Goal: Task Accomplishment & Management: Use online tool/utility

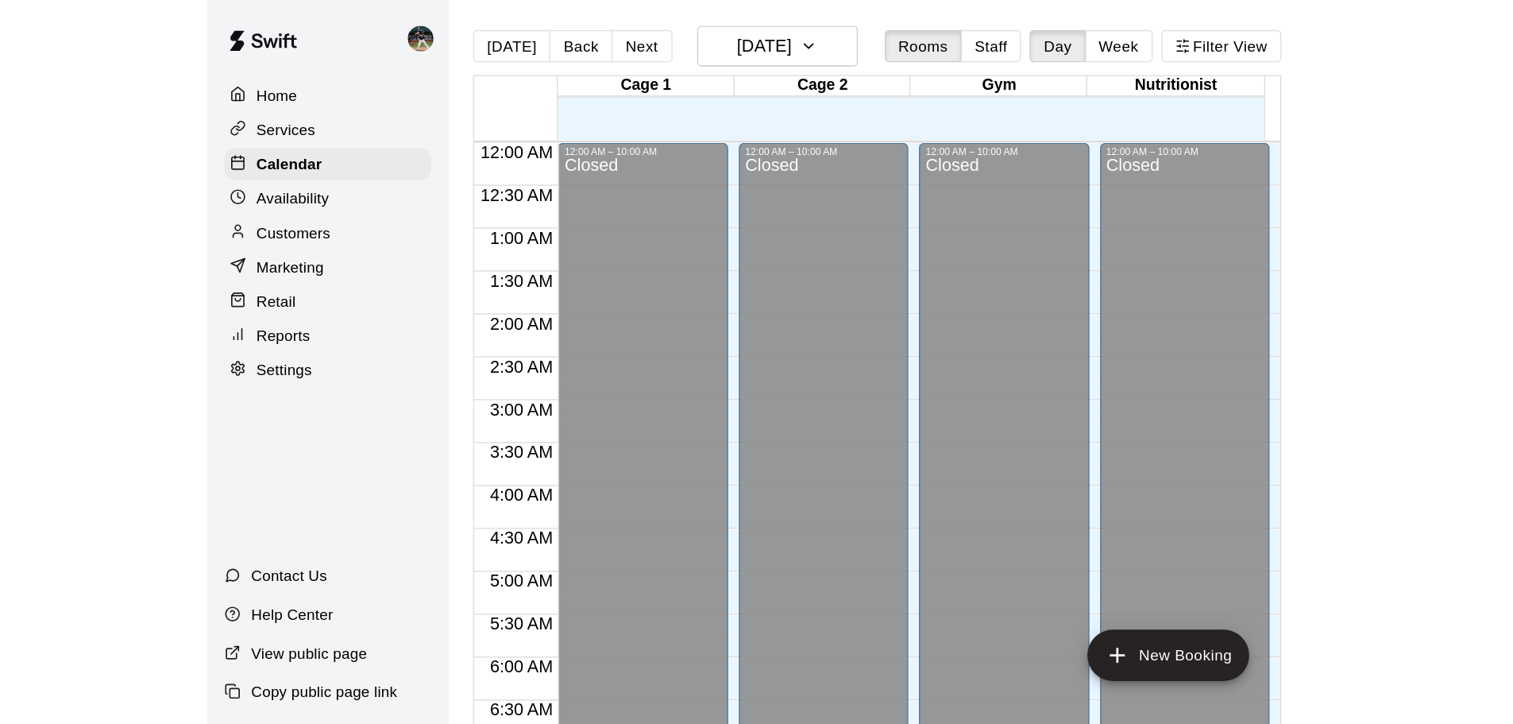
scroll to position [703, 0]
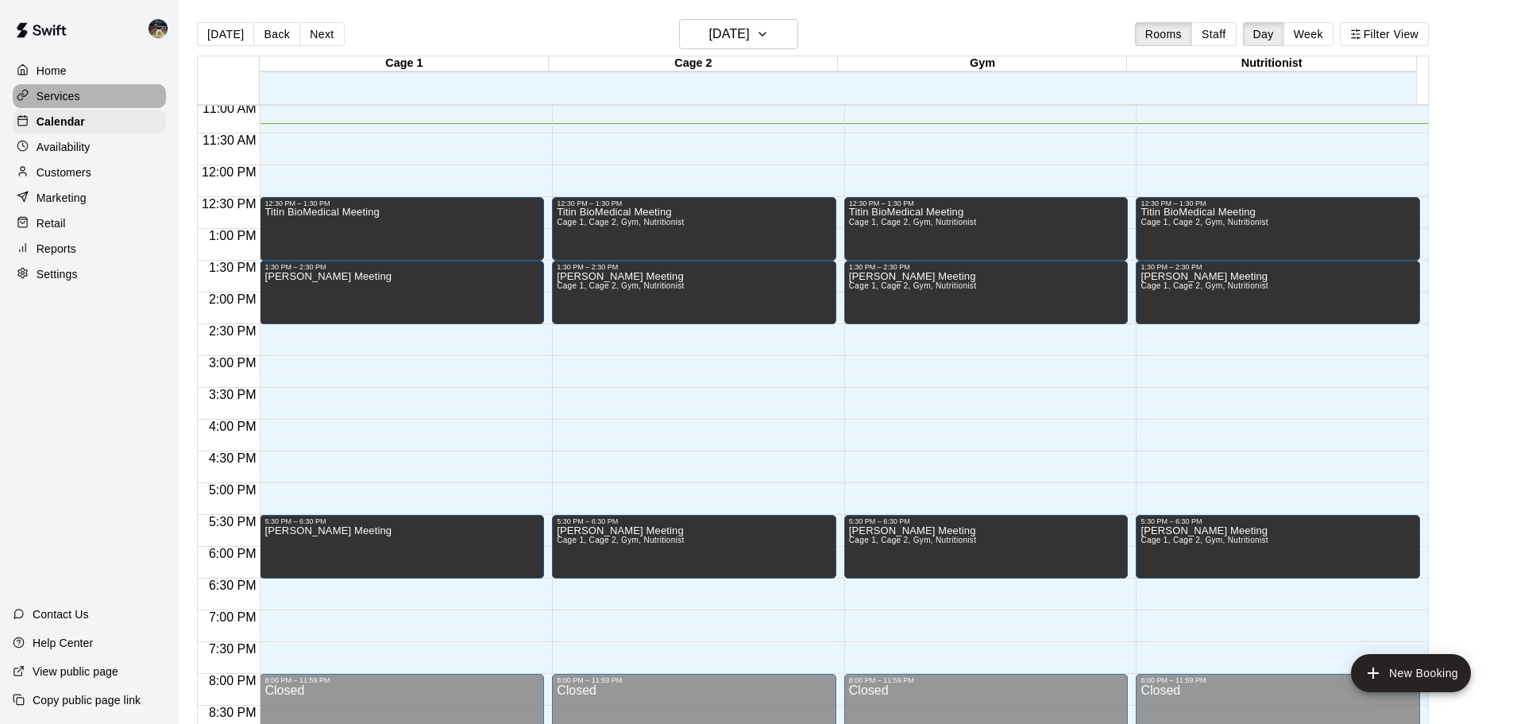
click at [60, 87] on div "Services" at bounding box center [89, 96] width 153 height 24
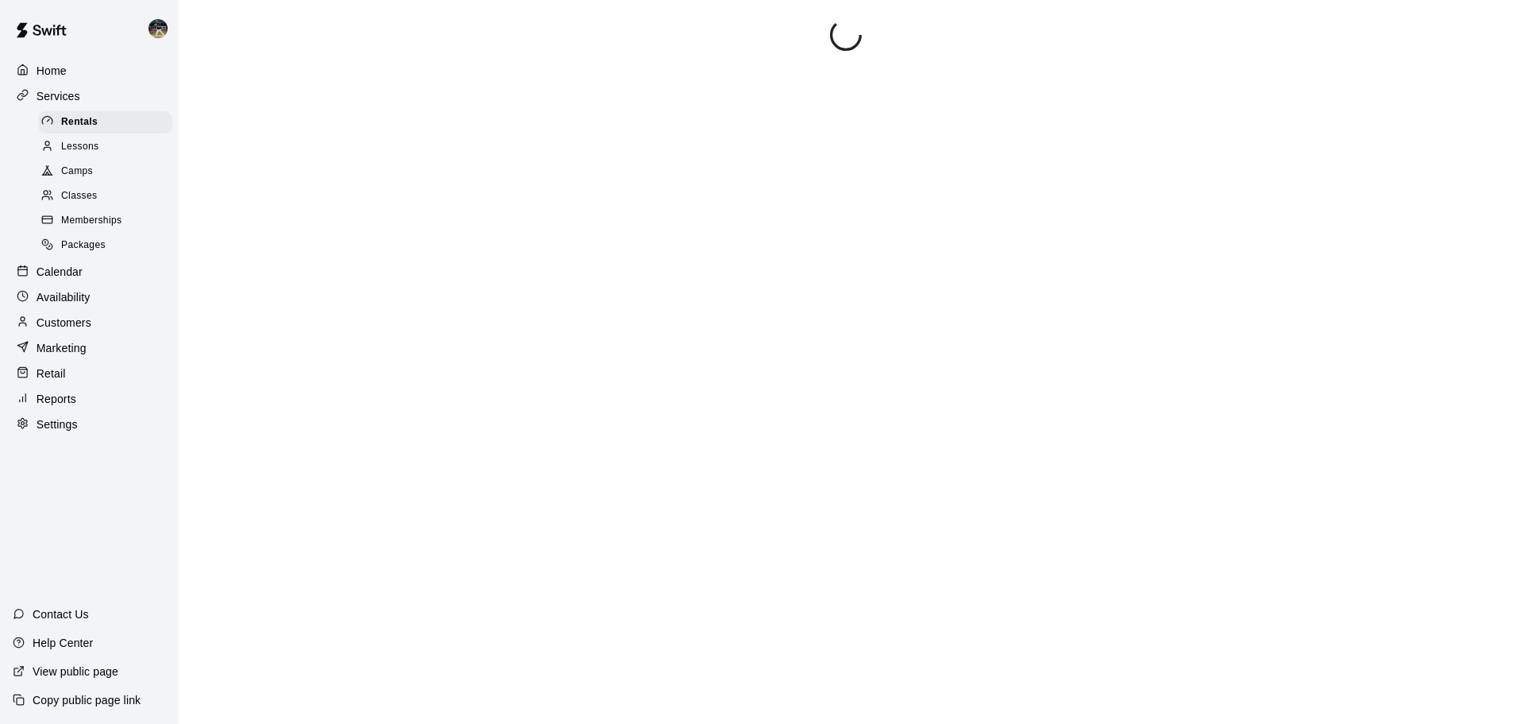
click at [85, 219] on span "Memberships" at bounding box center [91, 221] width 60 height 16
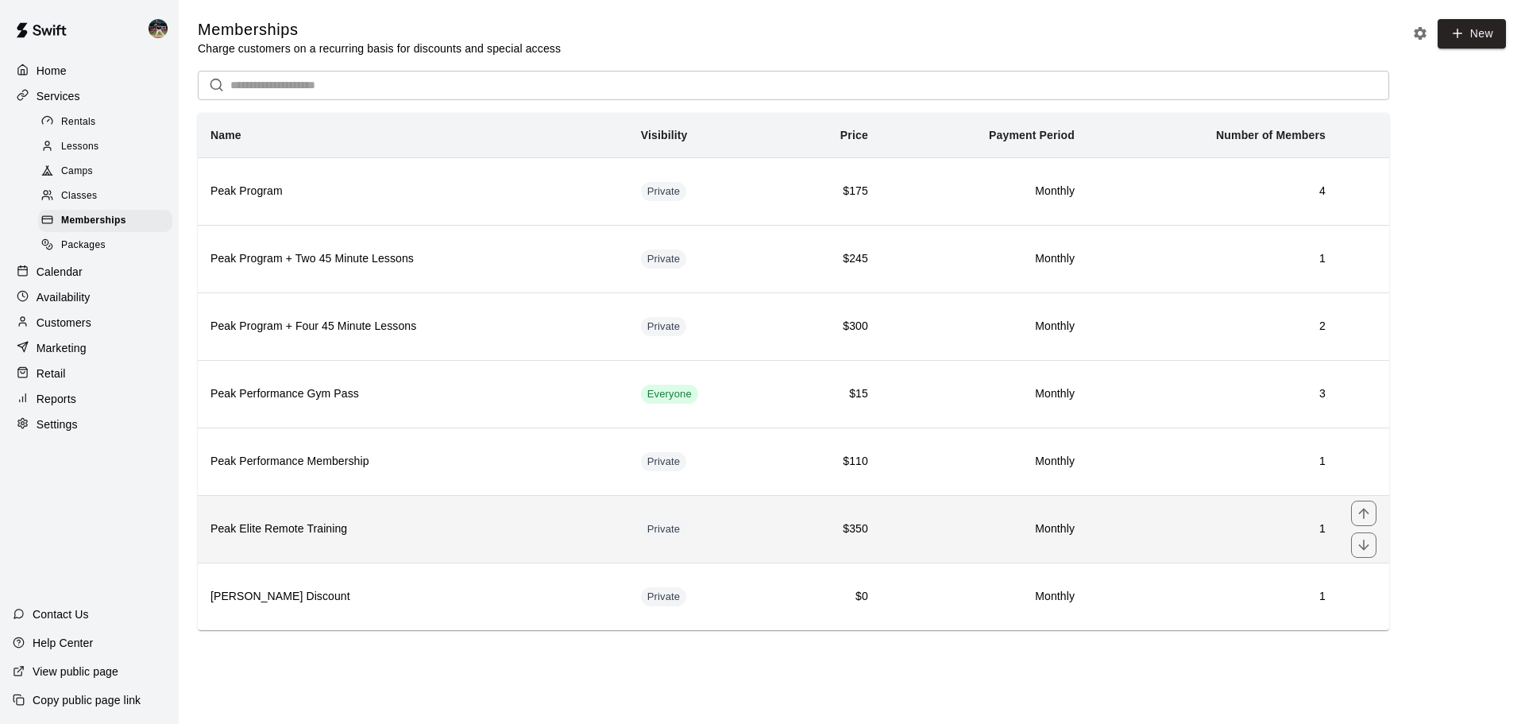
click at [368, 535] on h6 "Peak Elite Remote Training" at bounding box center [413, 528] width 405 height 17
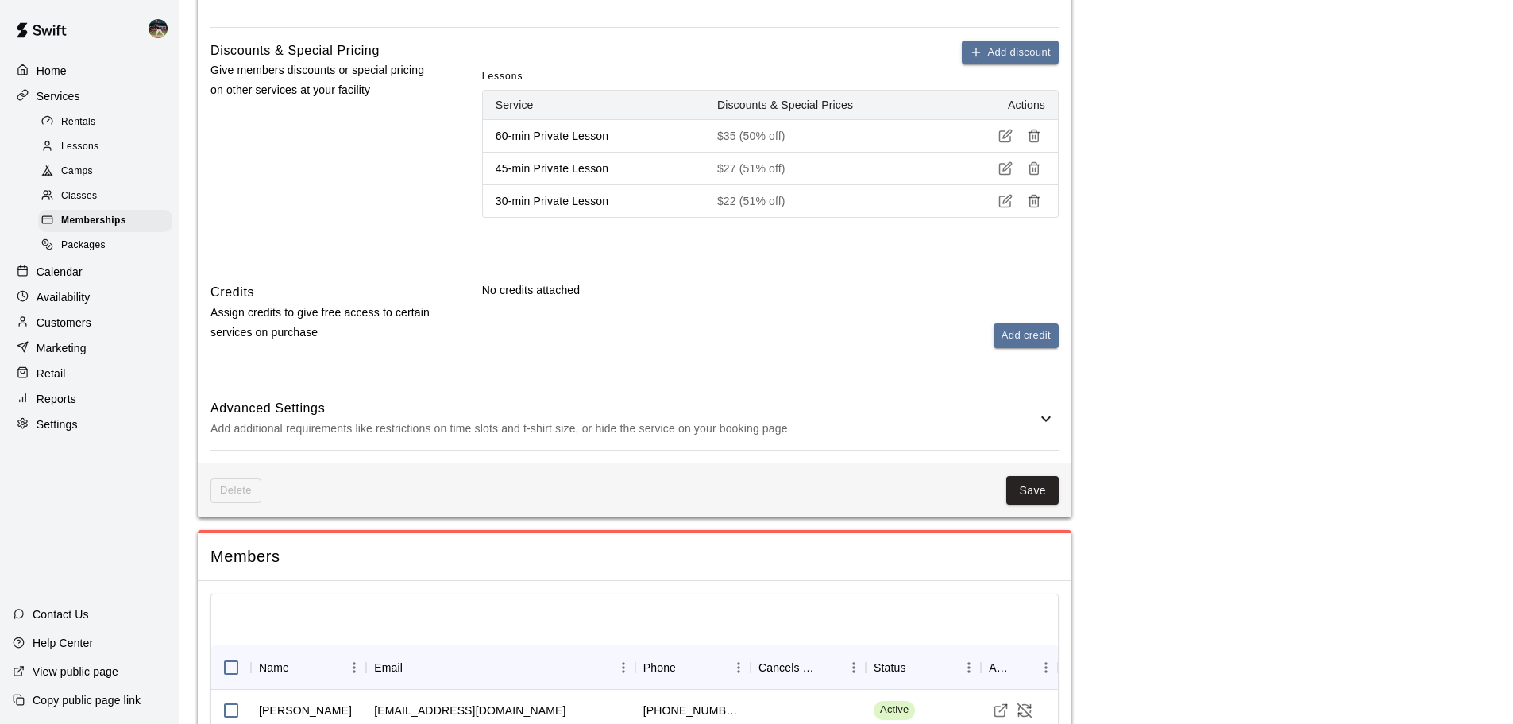
scroll to position [828, 0]
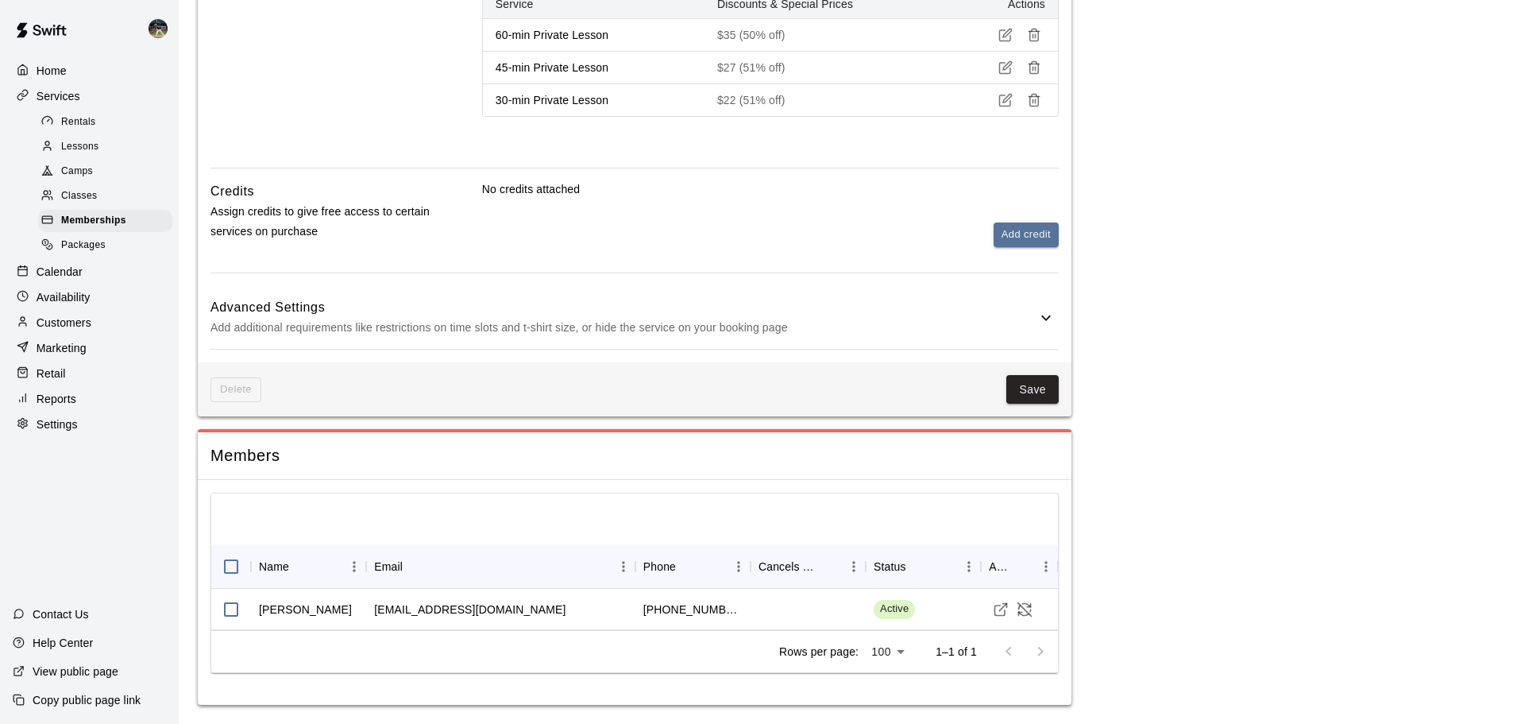
click at [80, 280] on p "Calendar" at bounding box center [60, 272] width 46 height 16
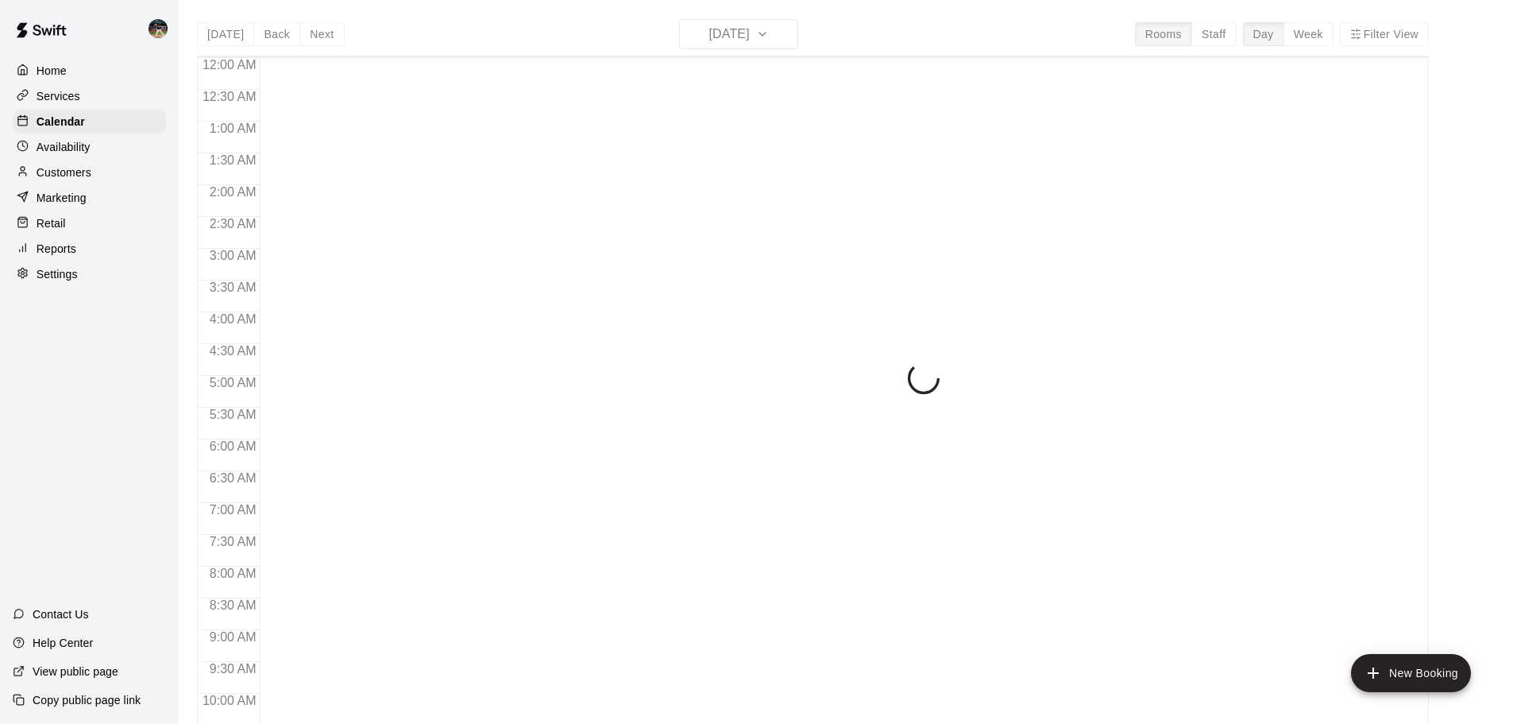
scroll to position [737, 0]
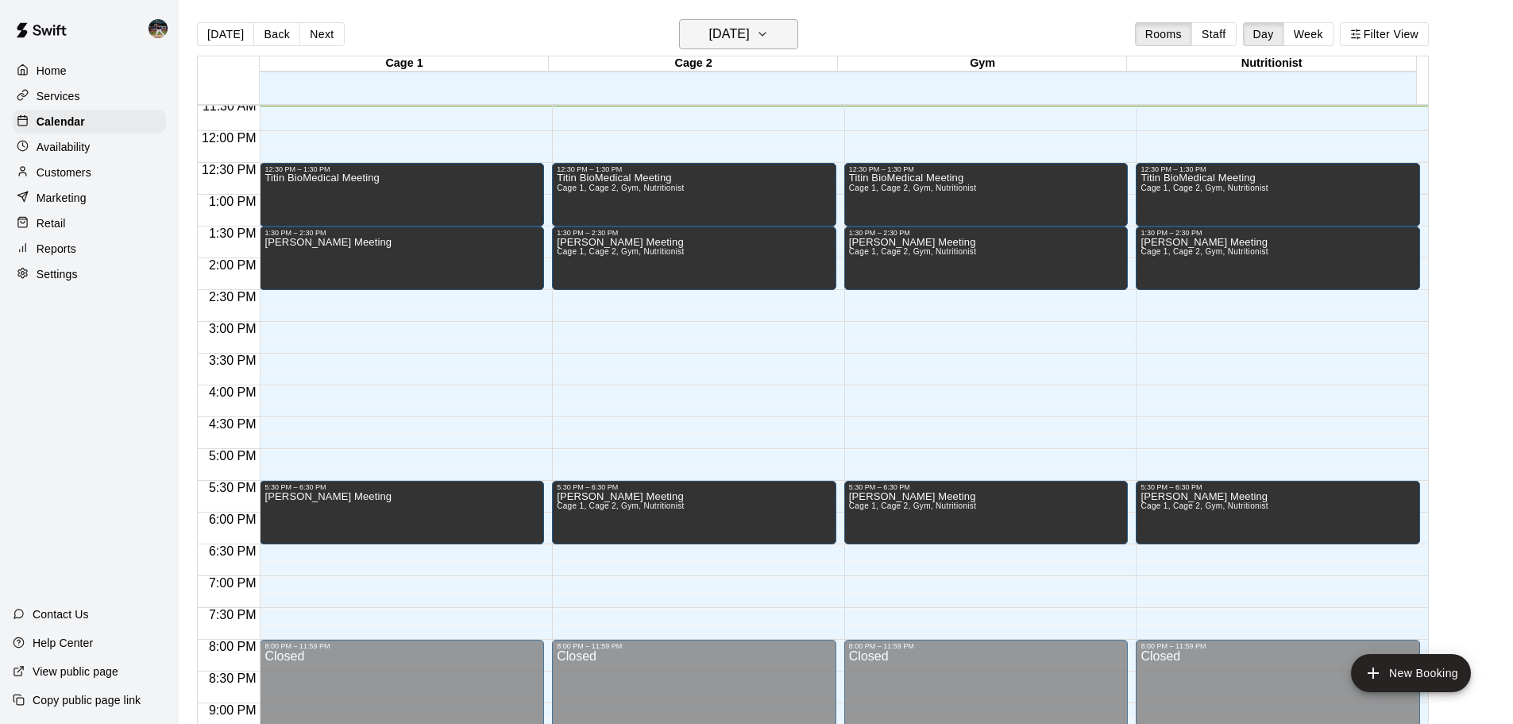
click at [740, 36] on h6 "[DATE]" at bounding box center [729, 34] width 41 height 22
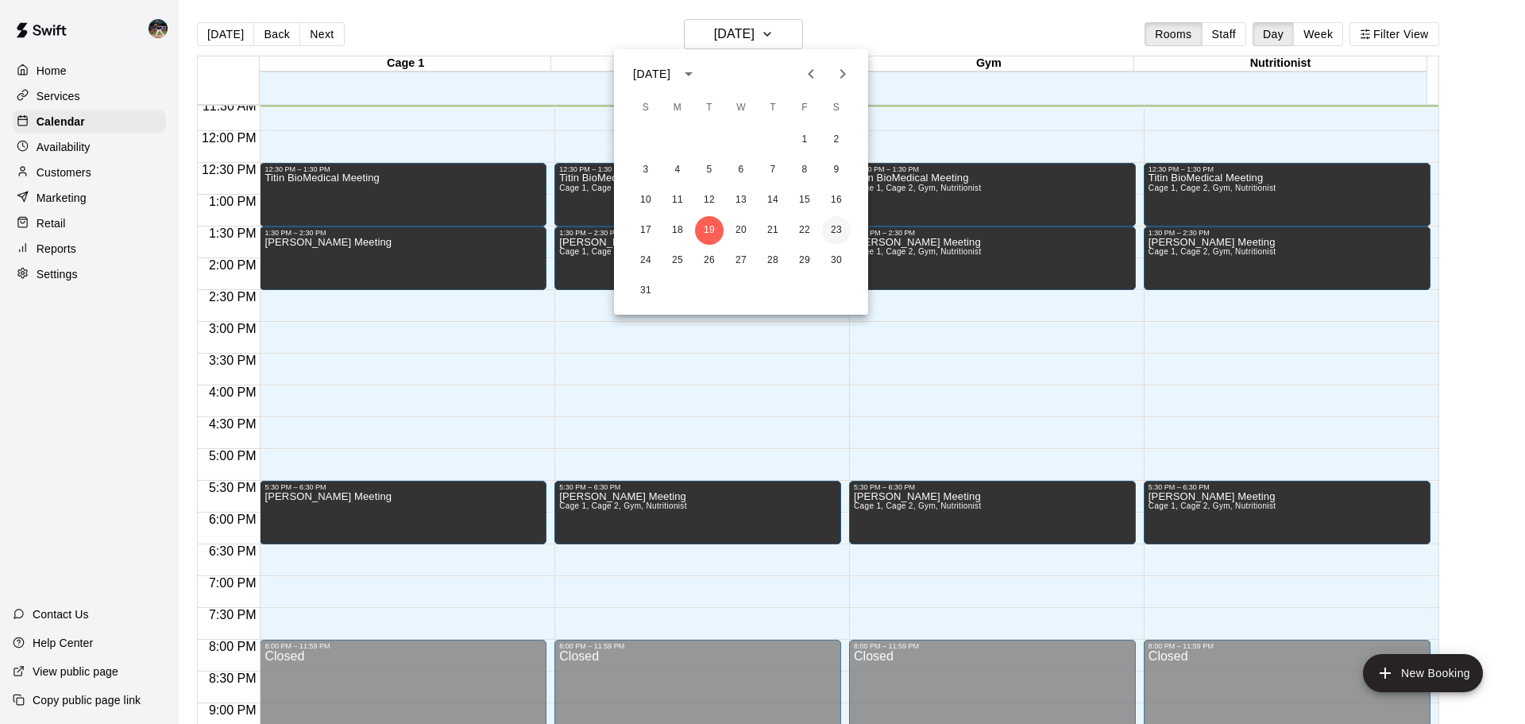
click at [841, 224] on button "23" at bounding box center [836, 230] width 29 height 29
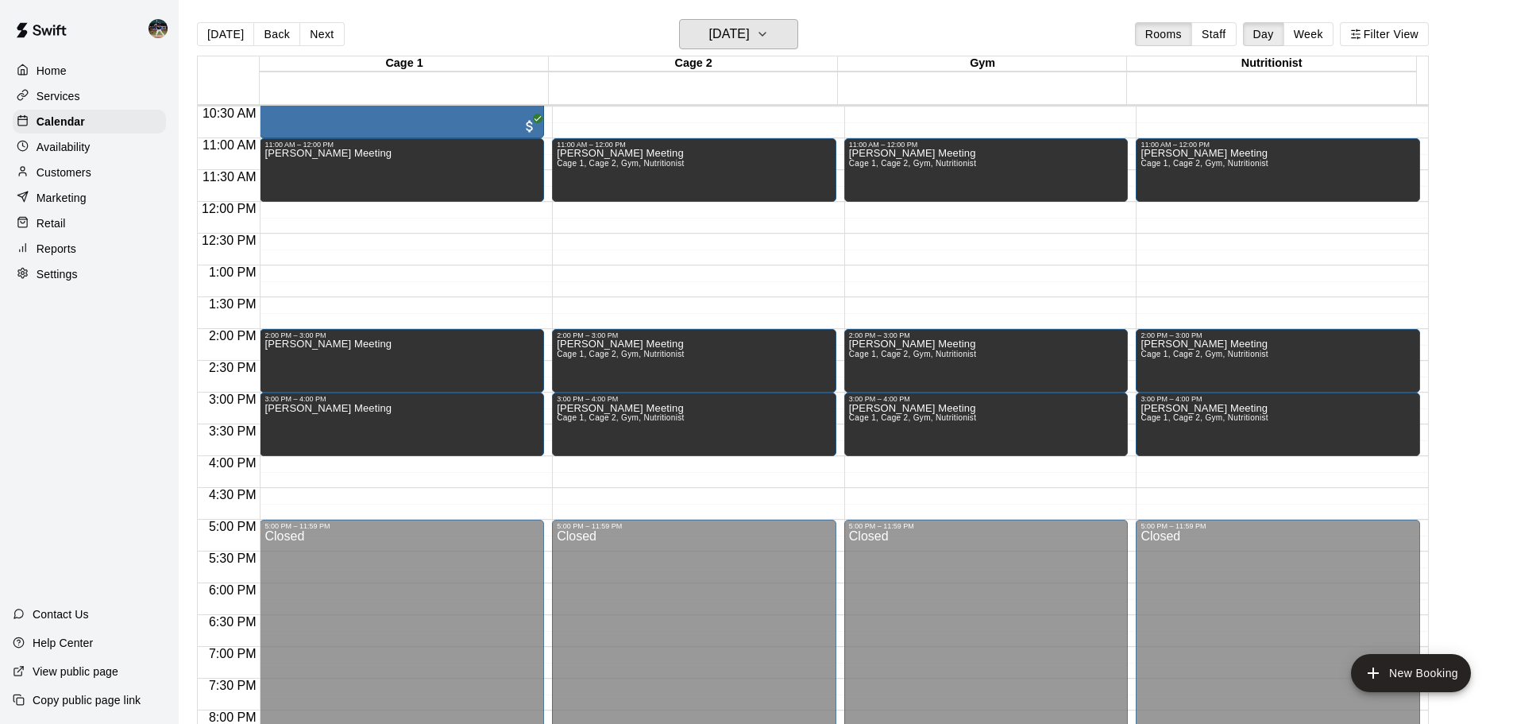
scroll to position [578, 0]
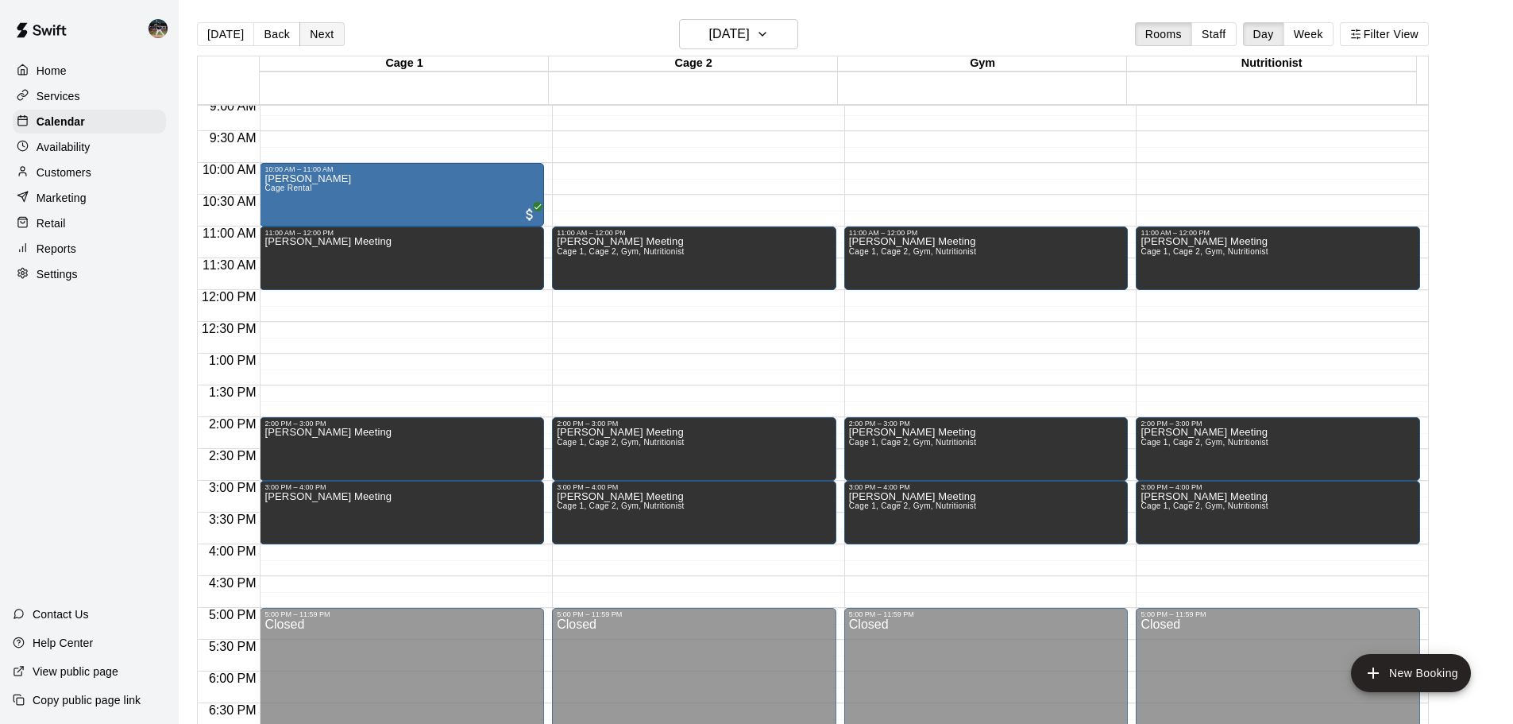
click at [309, 32] on button "Next" at bounding box center [321, 34] width 44 height 24
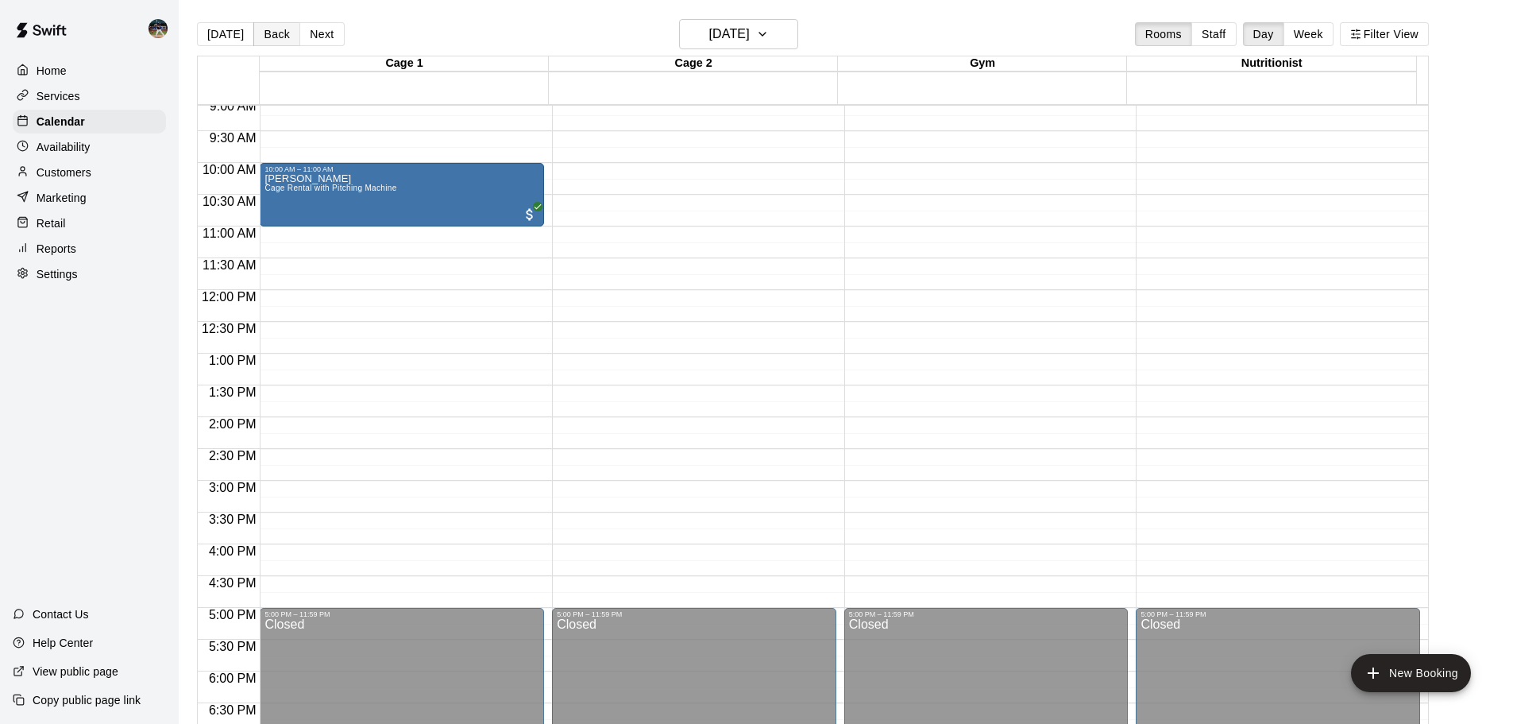
click at [279, 37] on button "Back" at bounding box center [276, 34] width 47 height 24
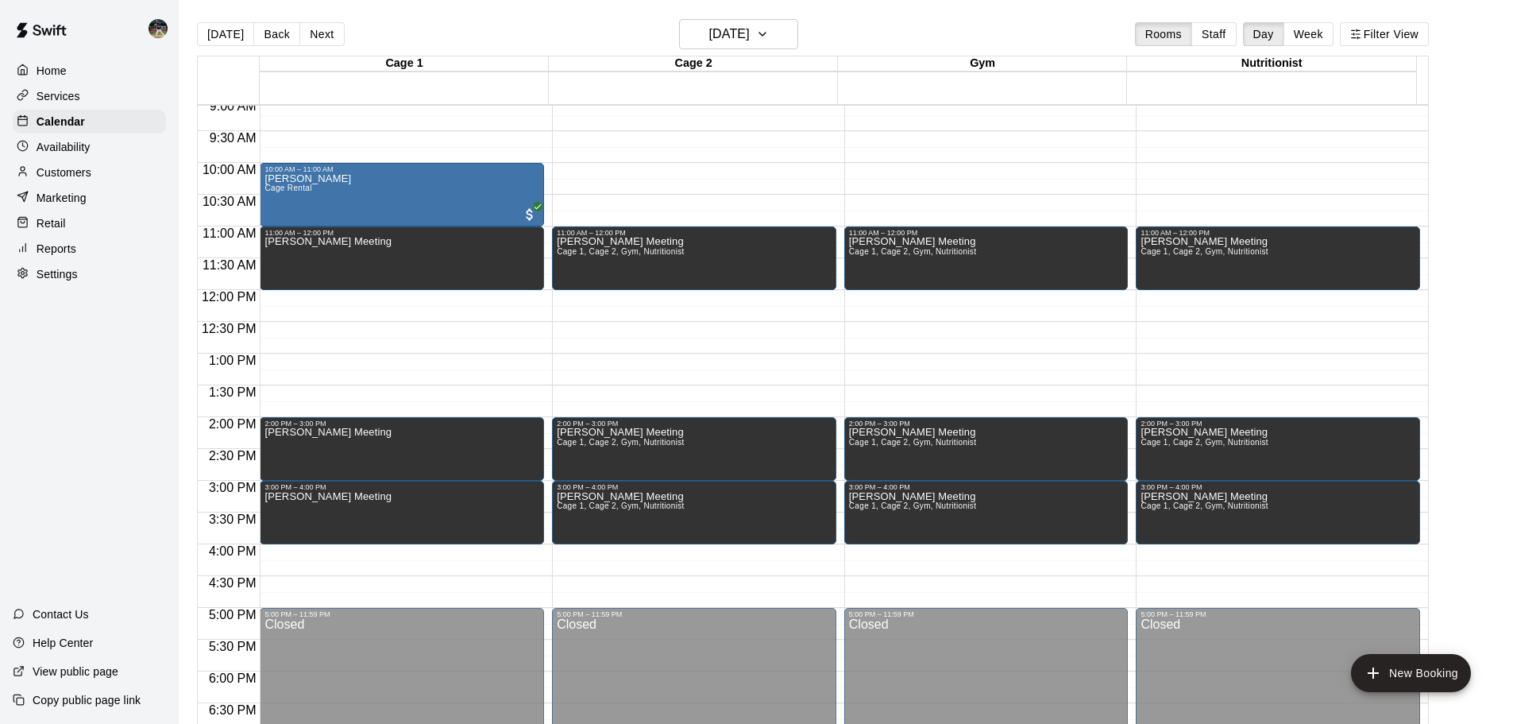
click at [68, 245] on div "Reports" at bounding box center [89, 249] width 153 height 24
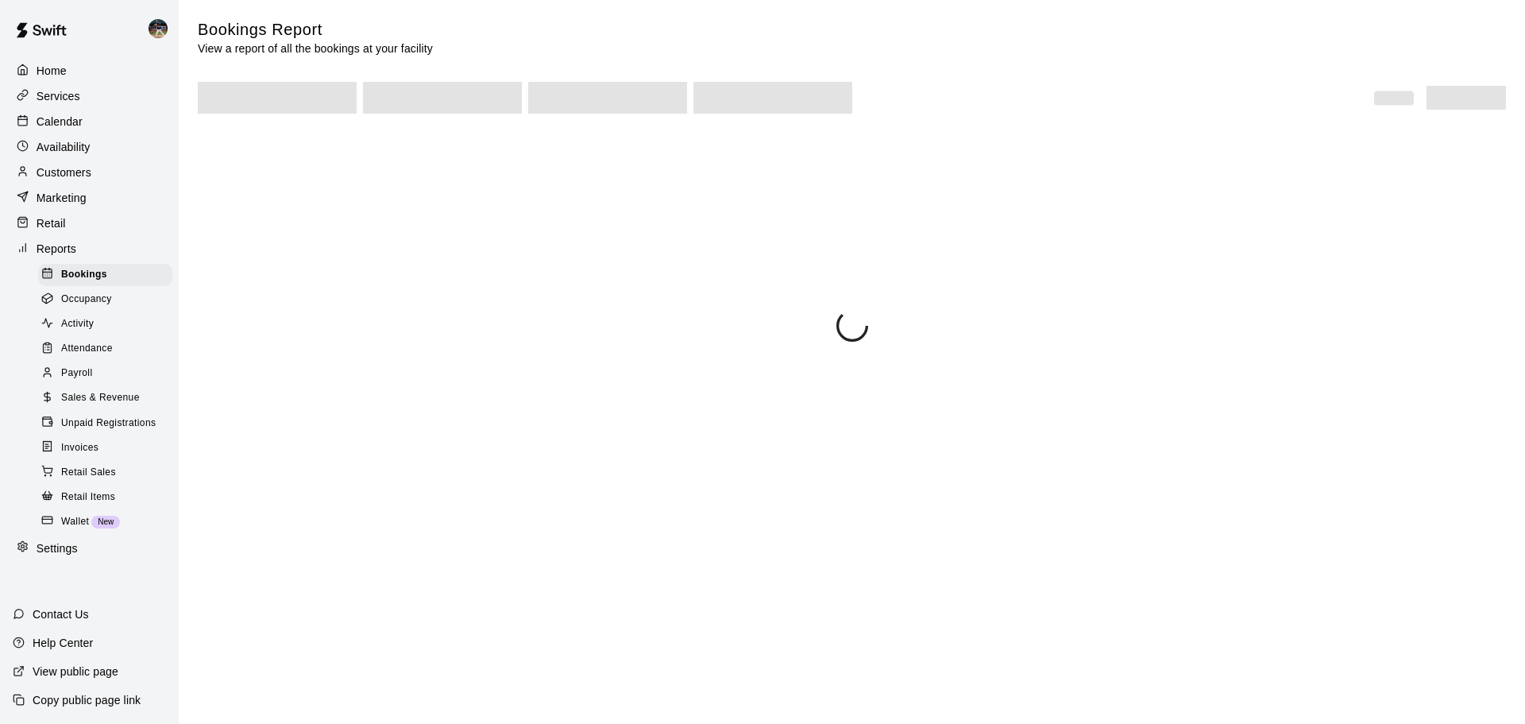
click at [124, 404] on span "Sales & Revenue" at bounding box center [100, 398] width 79 height 16
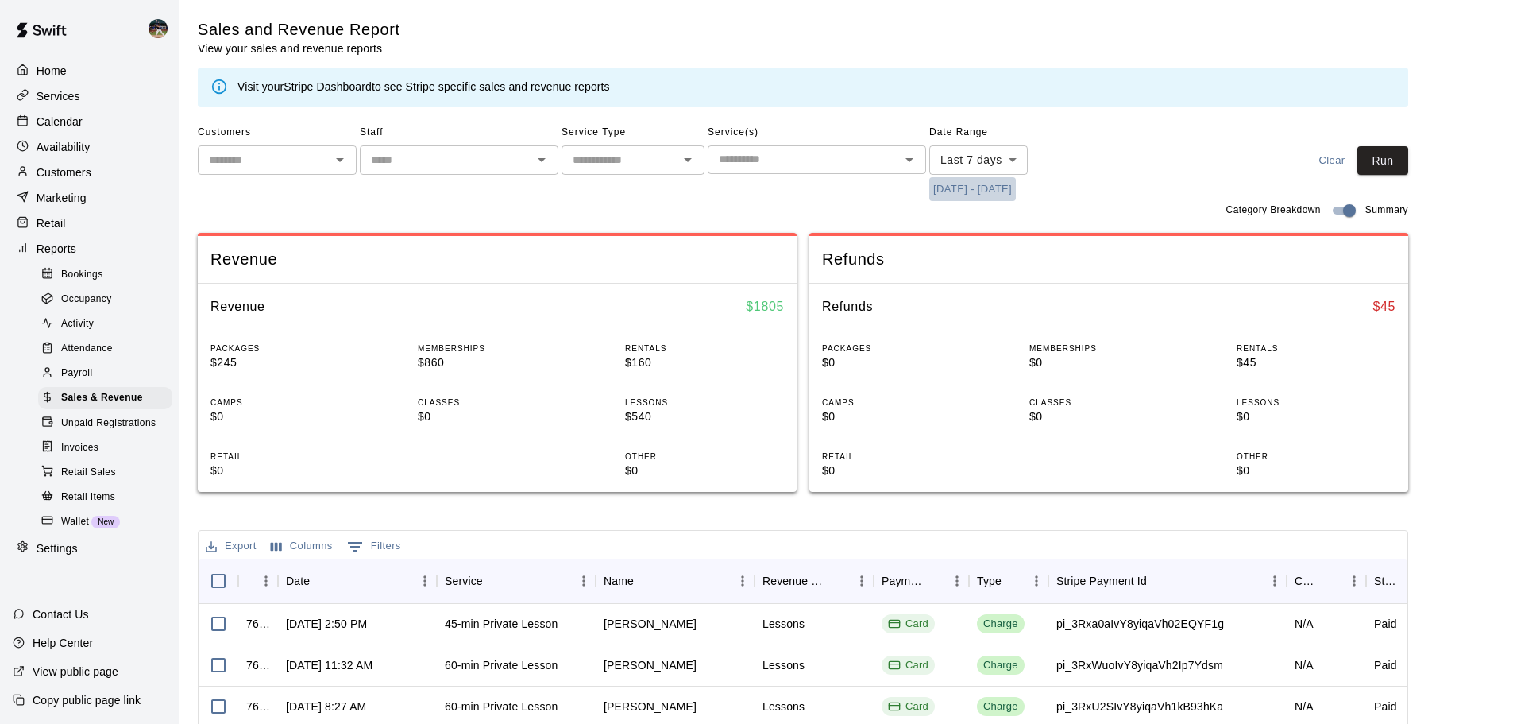
click at [956, 188] on button "[DATE] - [DATE]" at bounding box center [972, 189] width 87 height 25
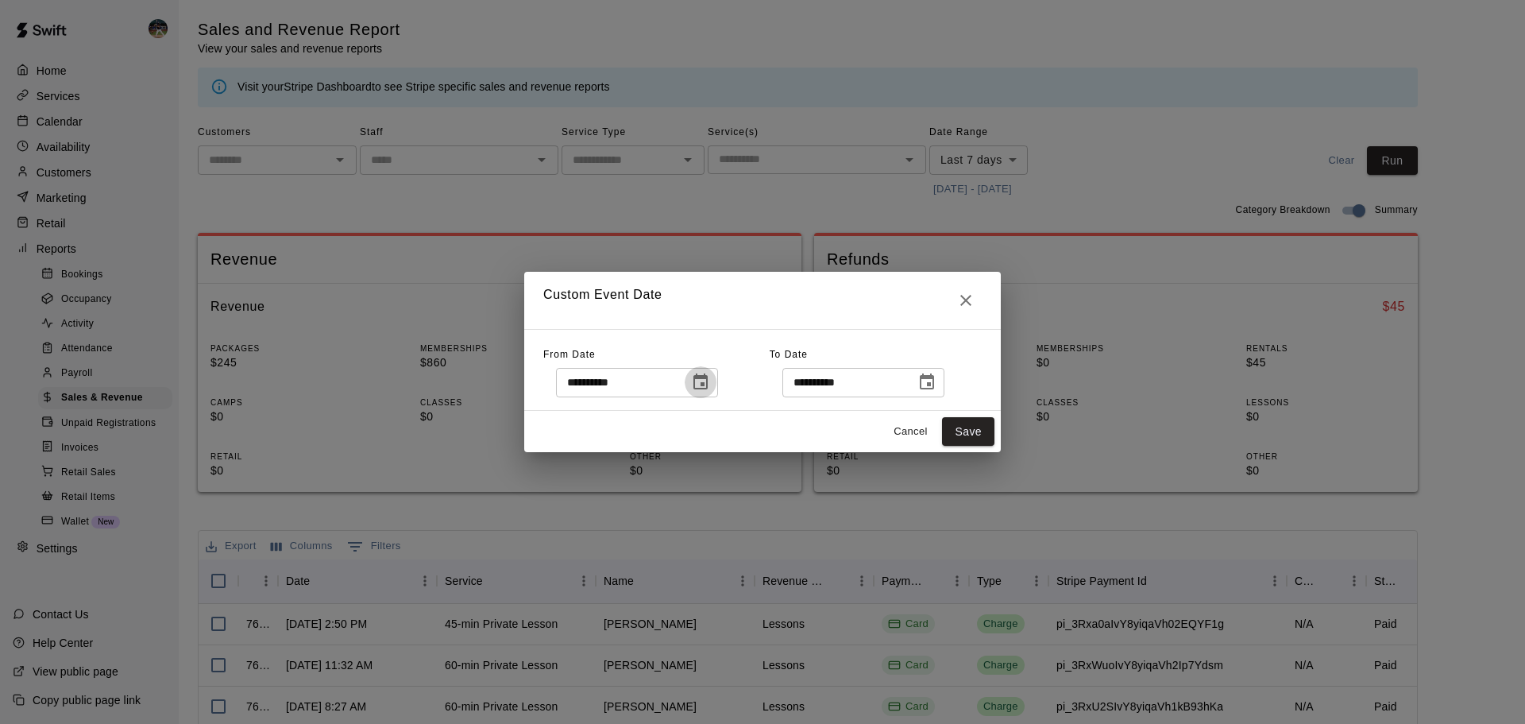
click at [713, 385] on button "Choose date, selected date is Aug 12, 2025" at bounding box center [701, 382] width 32 height 32
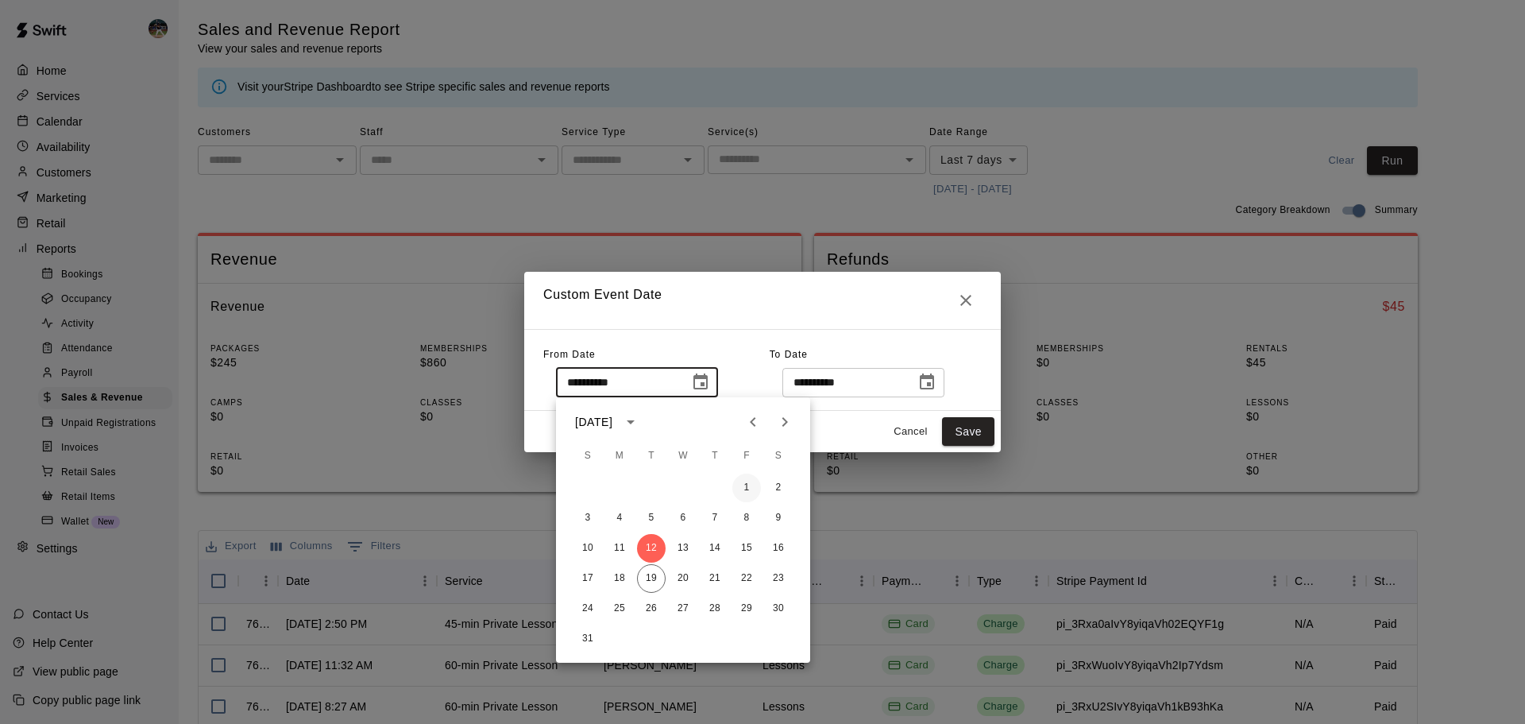
click at [732, 489] on div "1 2" at bounding box center [683, 487] width 254 height 29
click at [740, 485] on button "1" at bounding box center [746, 487] width 29 height 29
type input "**********"
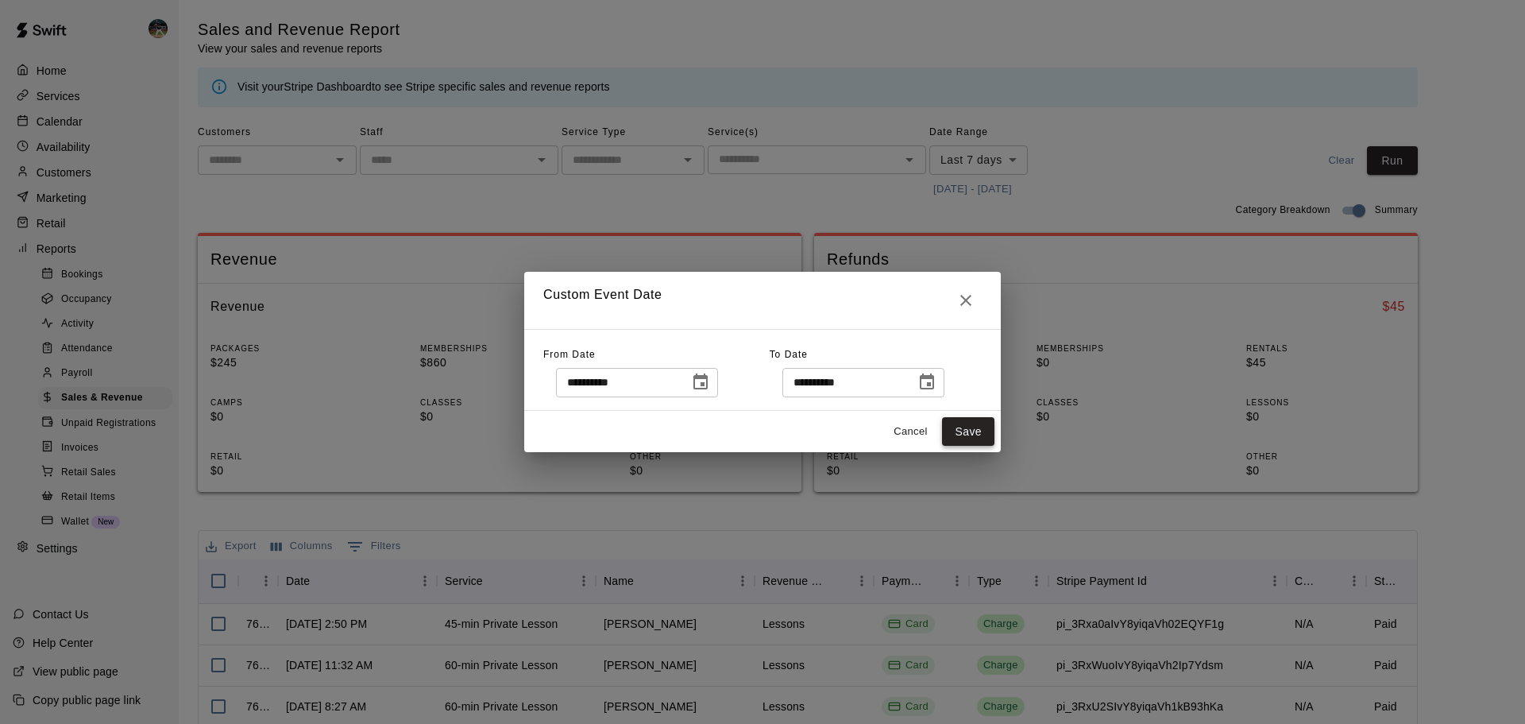
click at [954, 434] on button "Save" at bounding box center [968, 431] width 52 height 29
type input "******"
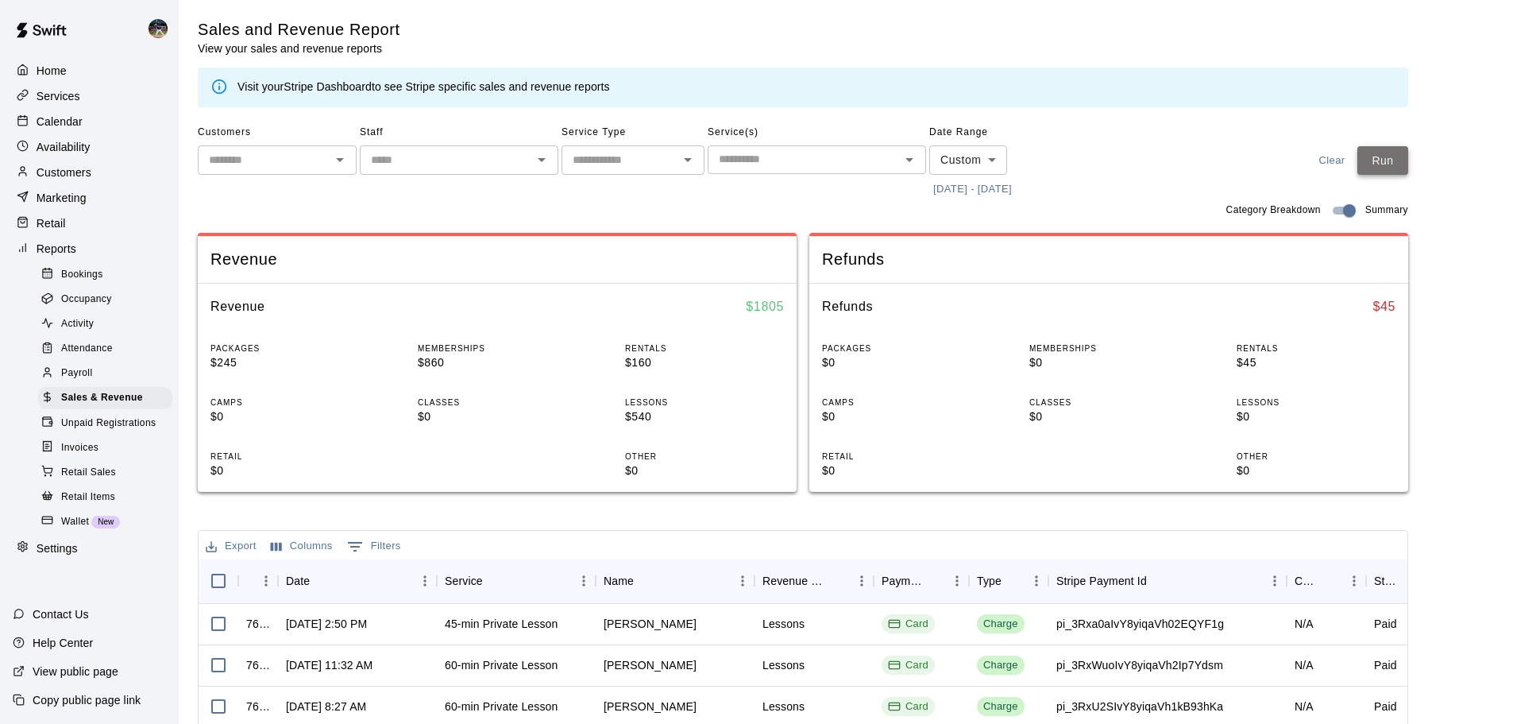
click at [1388, 165] on button "Run" at bounding box center [1383, 160] width 51 height 29
click at [983, 191] on button "[DATE] - [DATE]" at bounding box center [972, 189] width 87 height 25
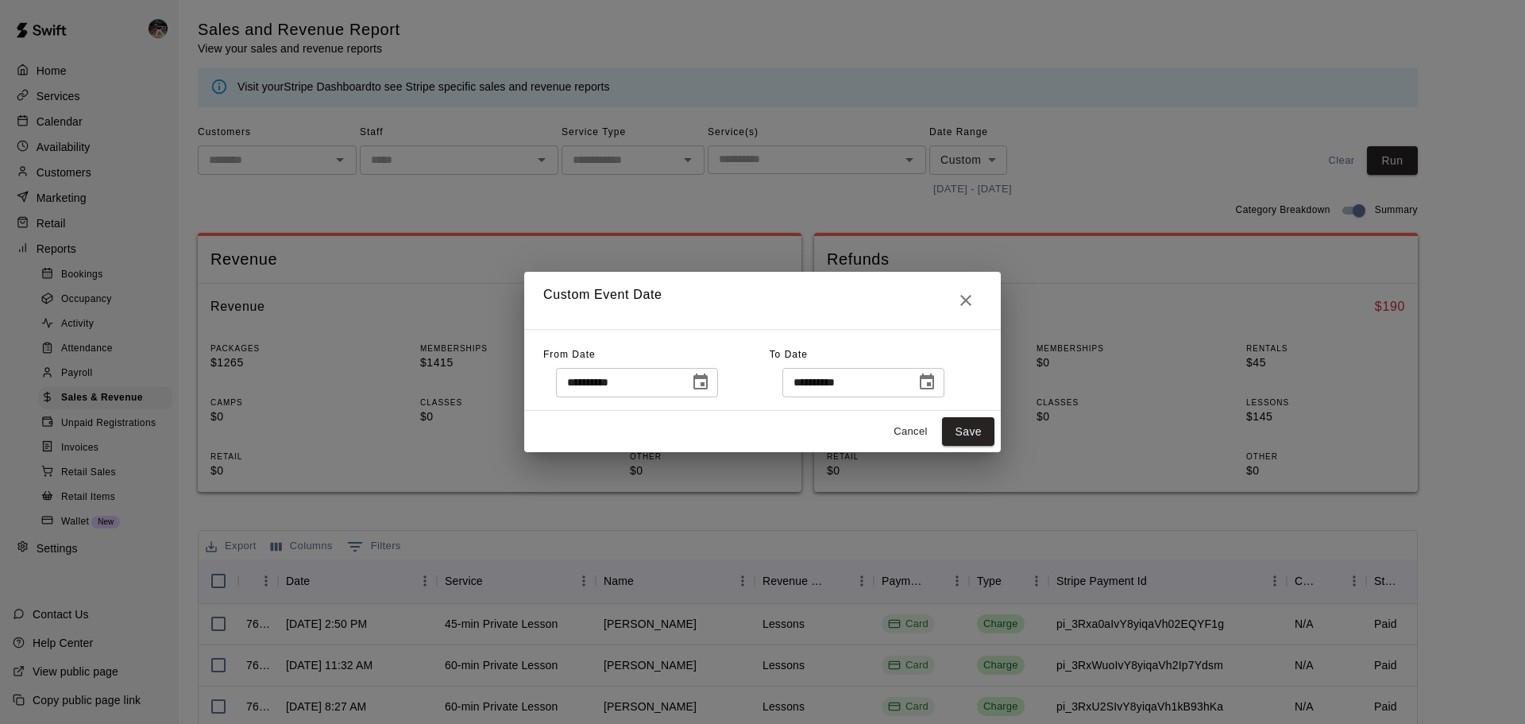
click at [708, 380] on icon "Choose date, selected date is Aug 1, 2025" at bounding box center [700, 381] width 14 height 16
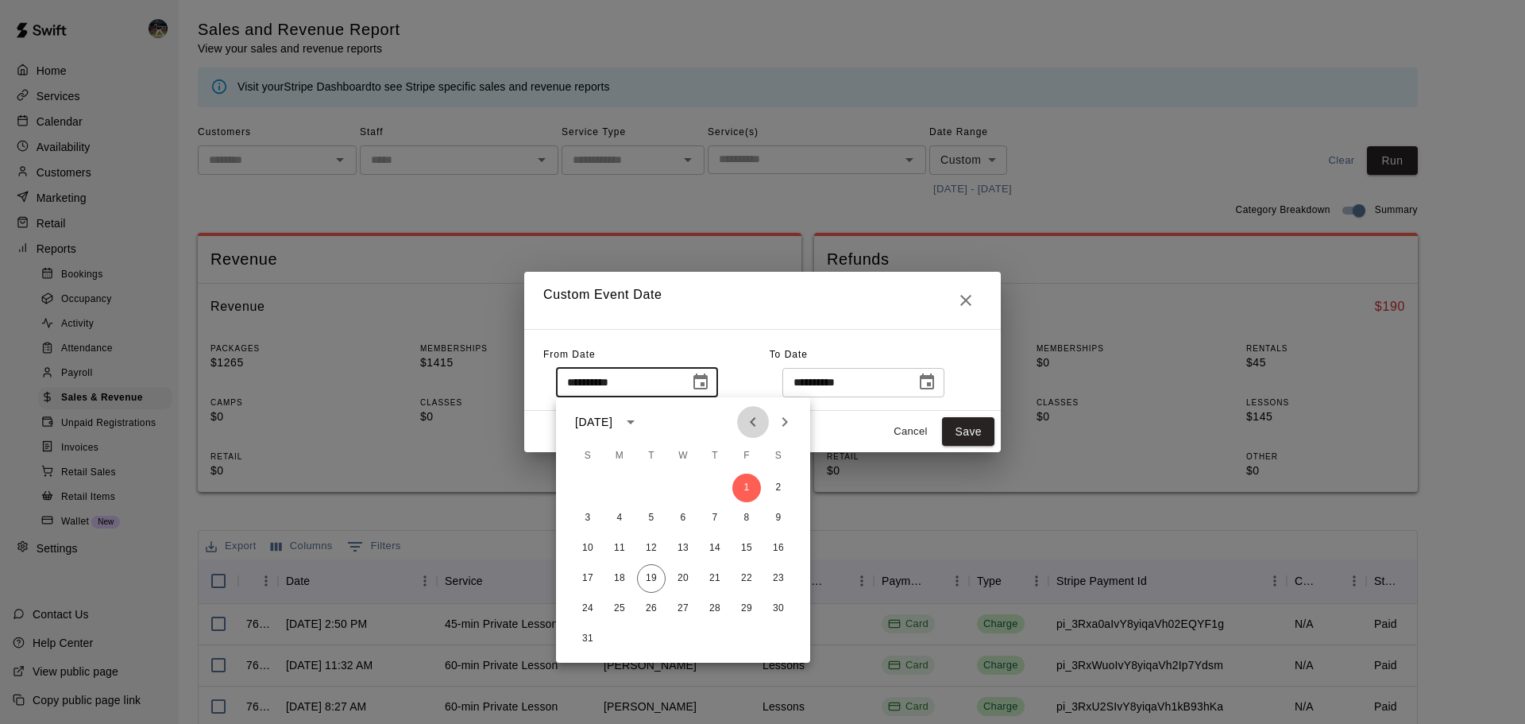
click at [745, 418] on icon "Previous month" at bounding box center [753, 421] width 19 height 19
click at [653, 488] on button "1" at bounding box center [651, 487] width 29 height 29
type input "**********"
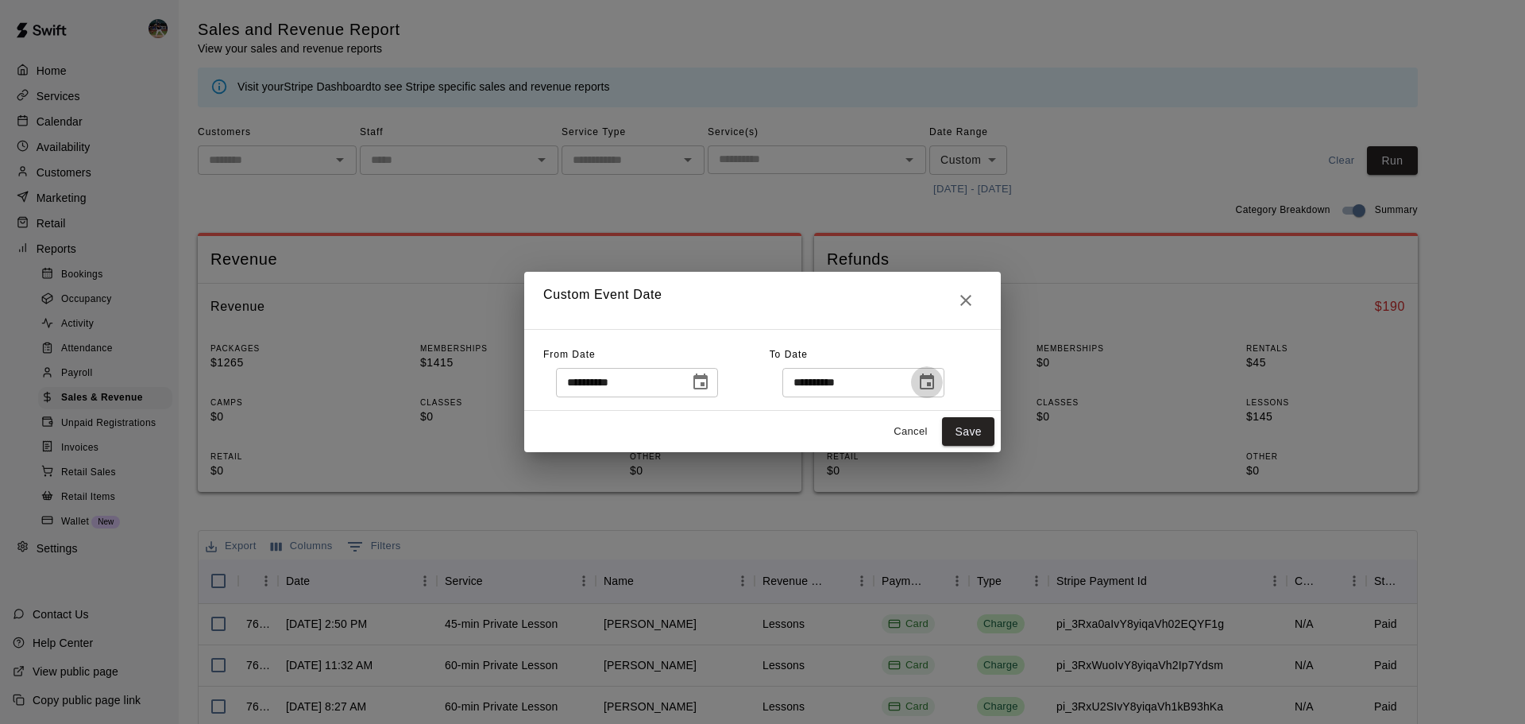
click at [937, 380] on icon "Choose date, selected date is Aug 19, 2025" at bounding box center [926, 382] width 19 height 19
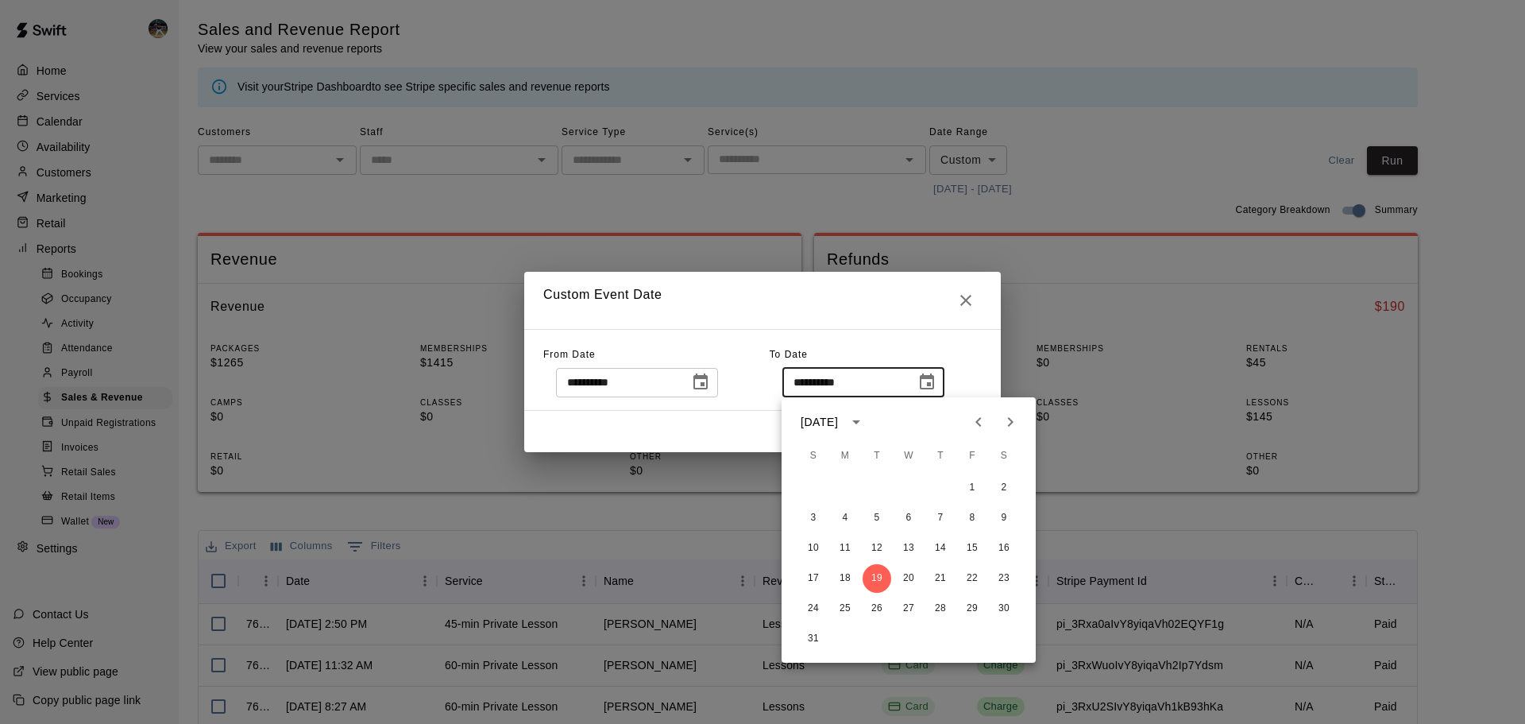
click at [975, 417] on icon "Previous month" at bounding box center [978, 421] width 19 height 19
click at [998, 543] on button "19" at bounding box center [1004, 548] width 29 height 29
type input "**********"
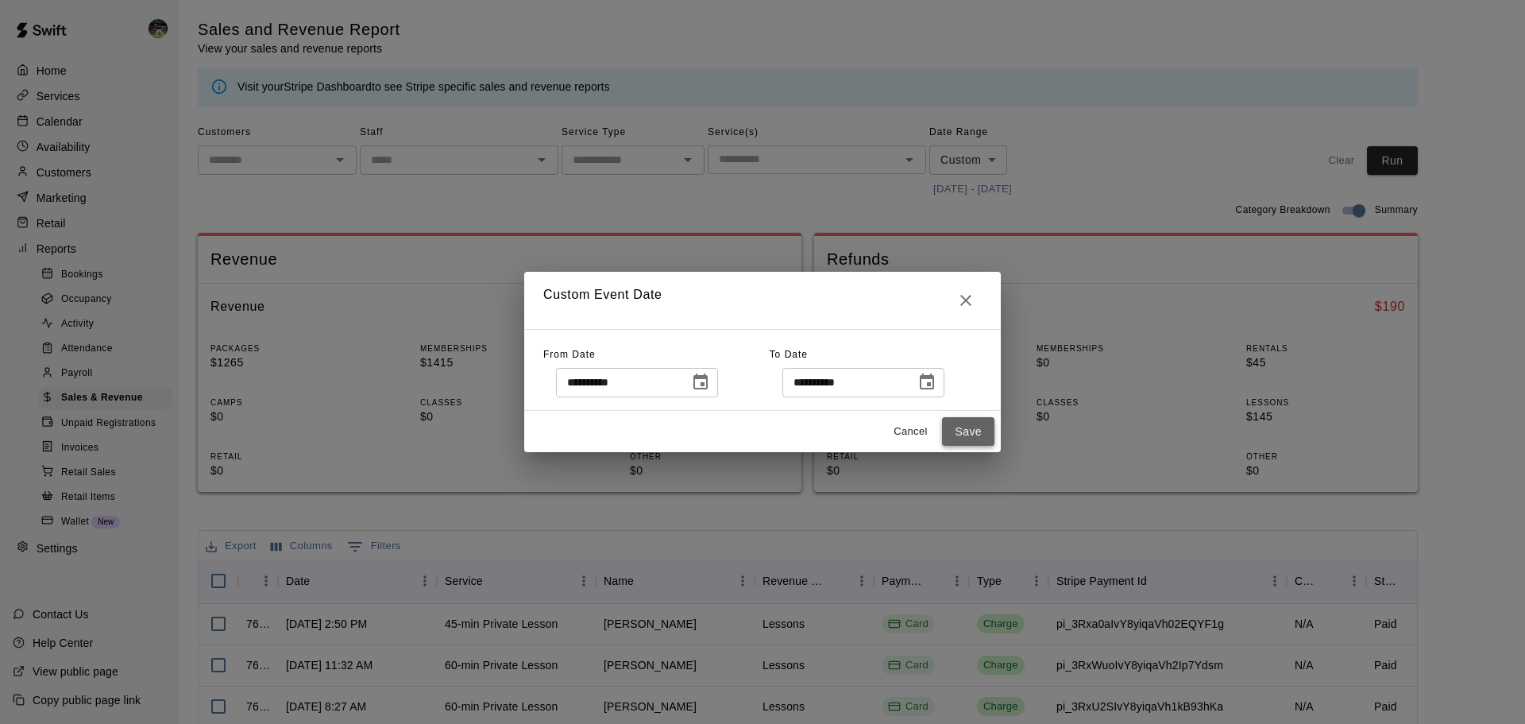
click at [979, 427] on button "Save" at bounding box center [968, 431] width 52 height 29
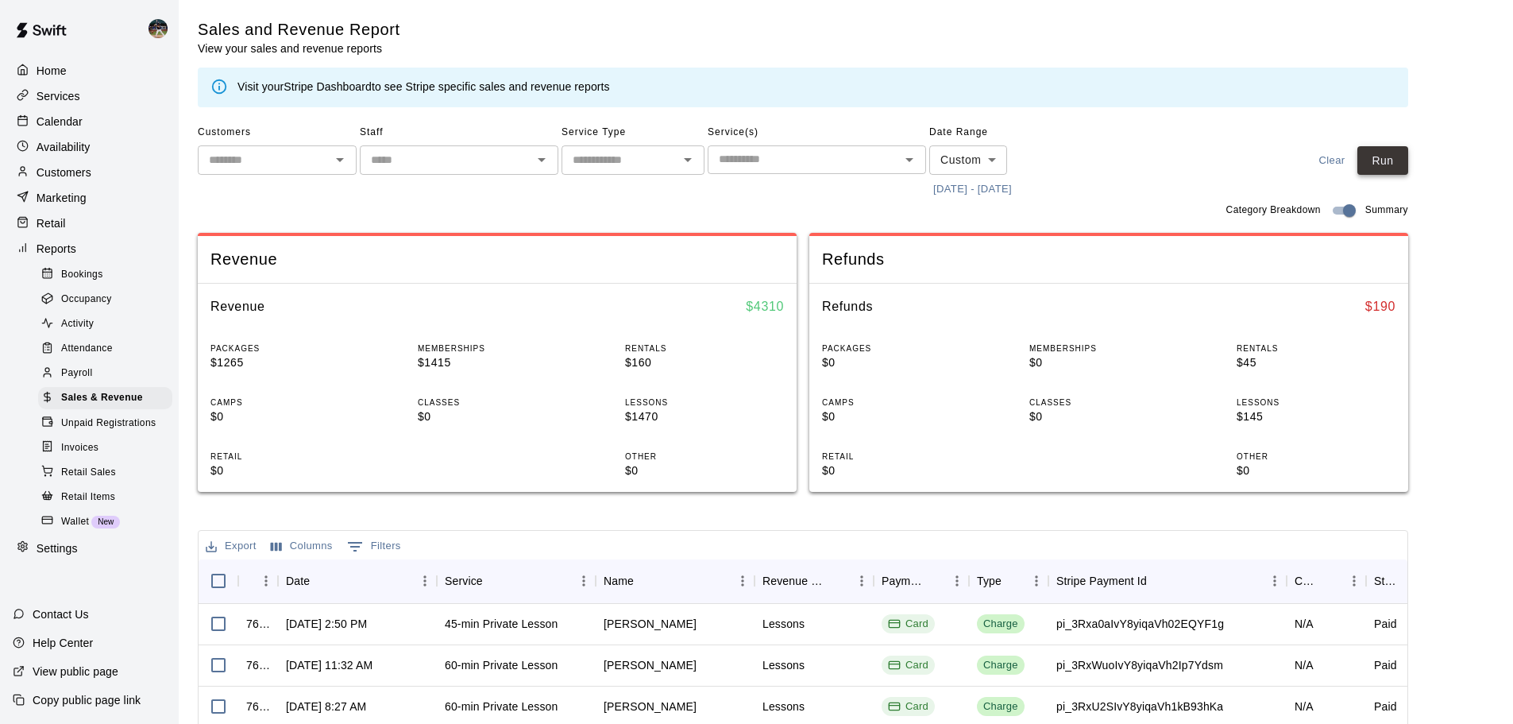
click at [1385, 167] on button "Run" at bounding box center [1383, 160] width 51 height 29
click at [120, 118] on div "Calendar" at bounding box center [89, 122] width 153 height 24
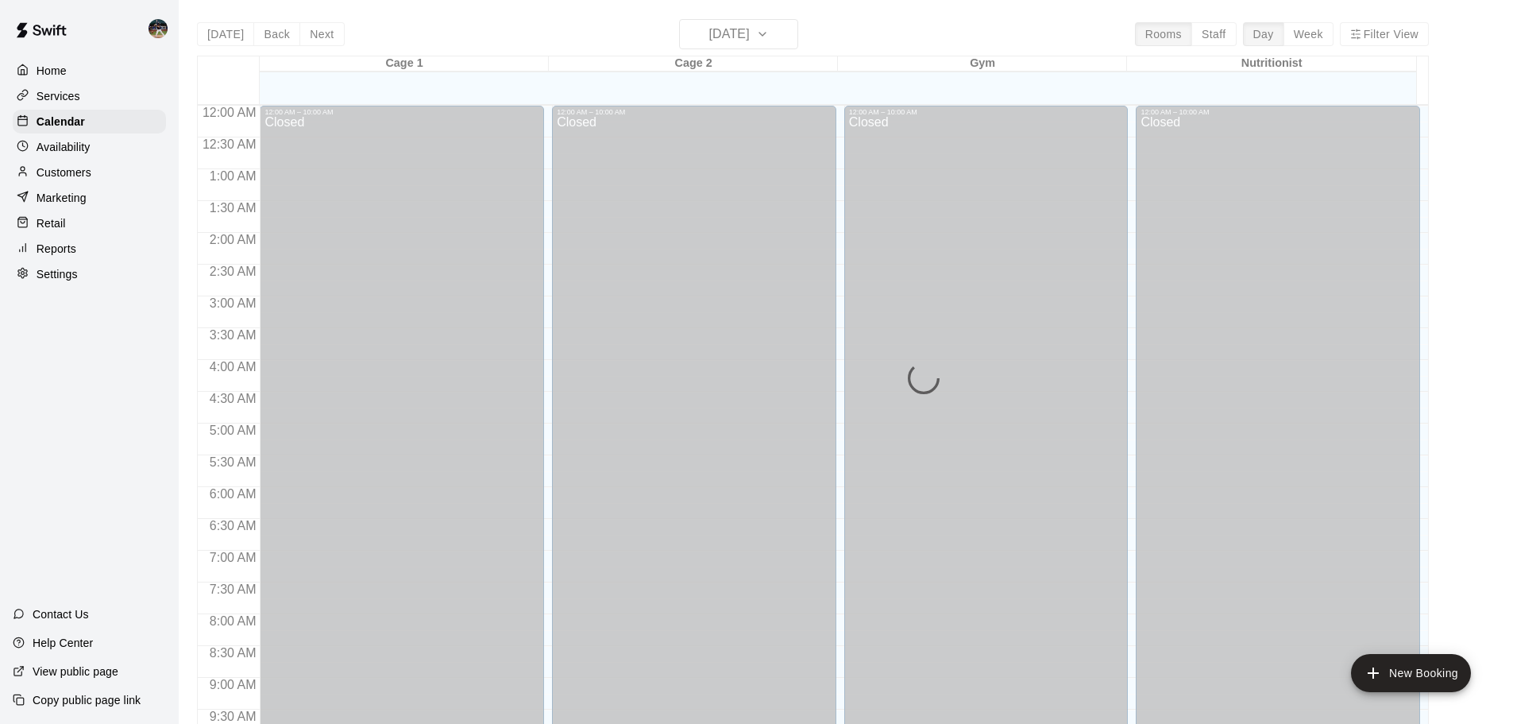
scroll to position [741, 0]
